Goal: Task Accomplishment & Management: Use online tool/utility

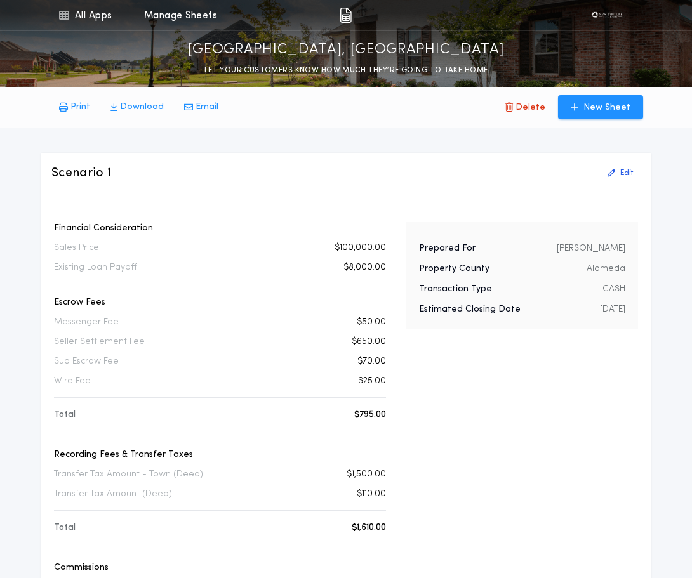
scroll to position [127, 0]
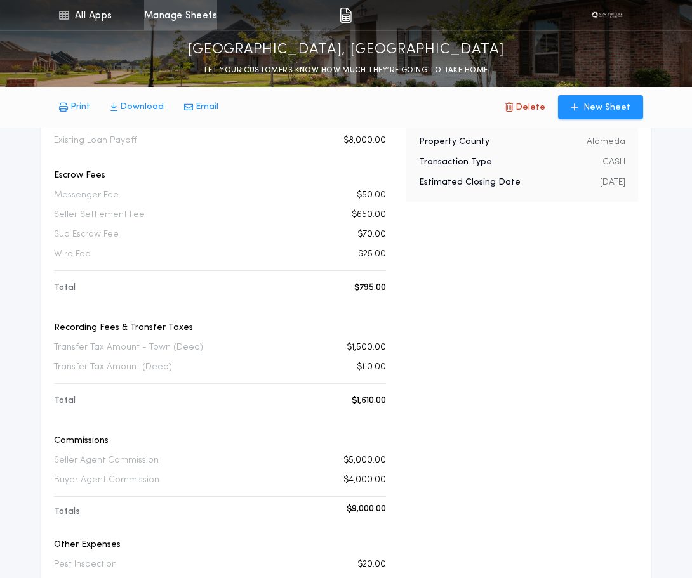
click at [204, 13] on link "Manage Sheets" at bounding box center [180, 15] width 73 height 30
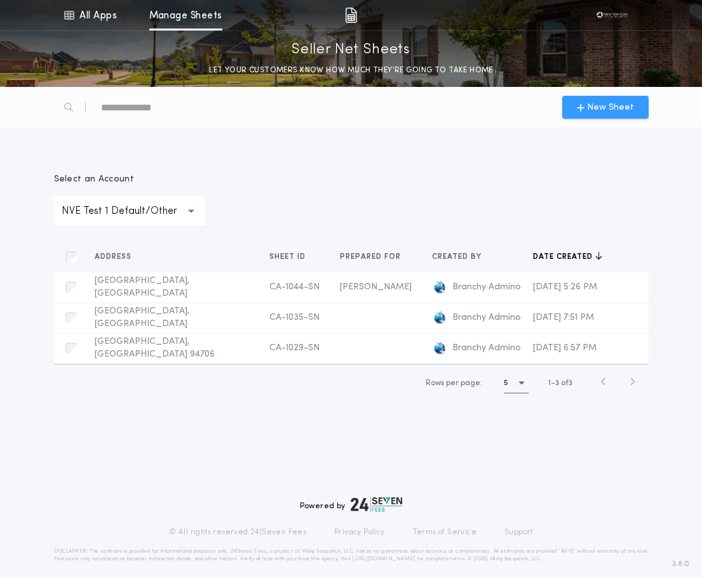
click at [640, 103] on button "New Sheet" at bounding box center [605, 107] width 86 height 23
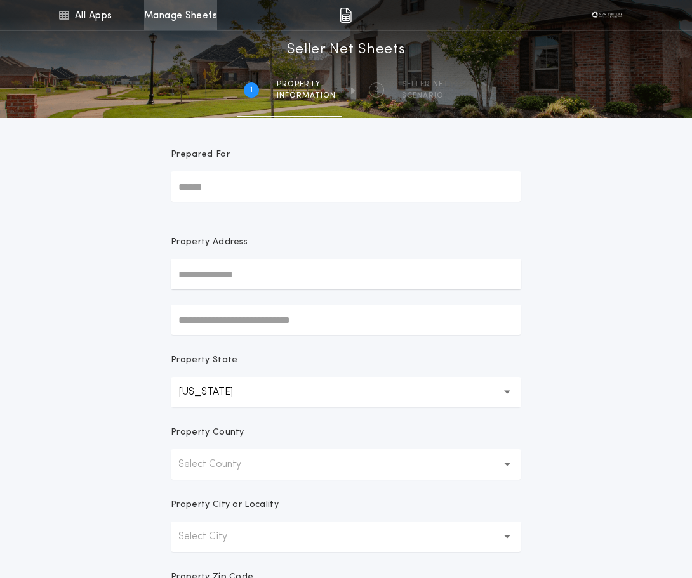
click at [174, 1] on link "Manage Sheets" at bounding box center [180, 15] width 73 height 30
